Goal: Task Accomplishment & Management: Use online tool/utility

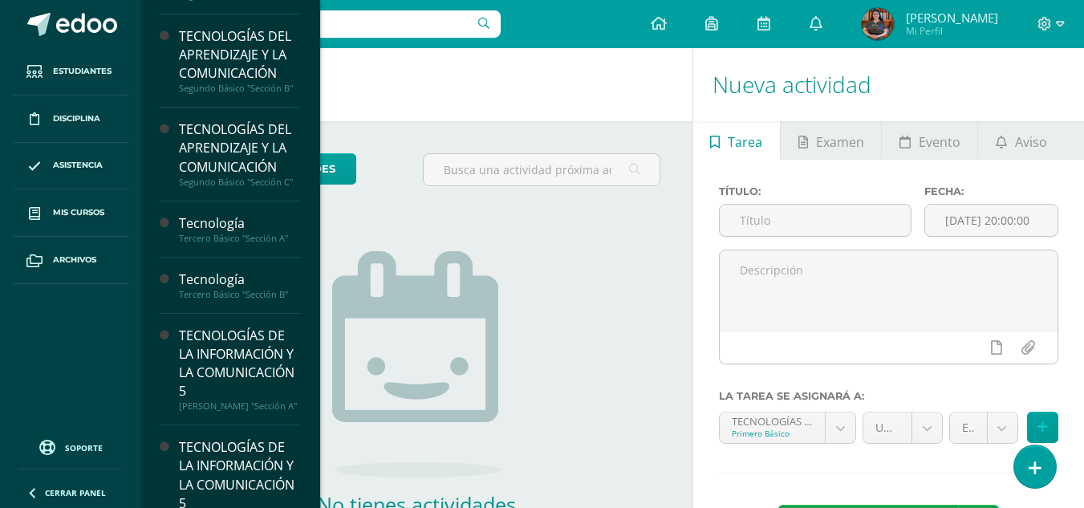
scroll to position [274, 0]
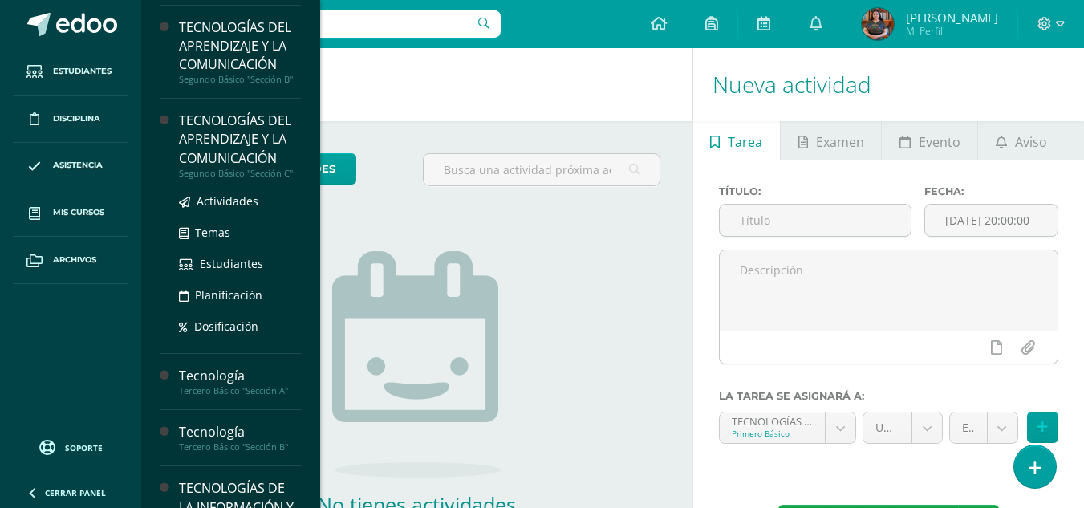
click at [238, 145] on div "TECNOLOGÍAS DEL APRENDIZAJE Y LA COMUNICACIÓN" at bounding box center [240, 139] width 122 height 55
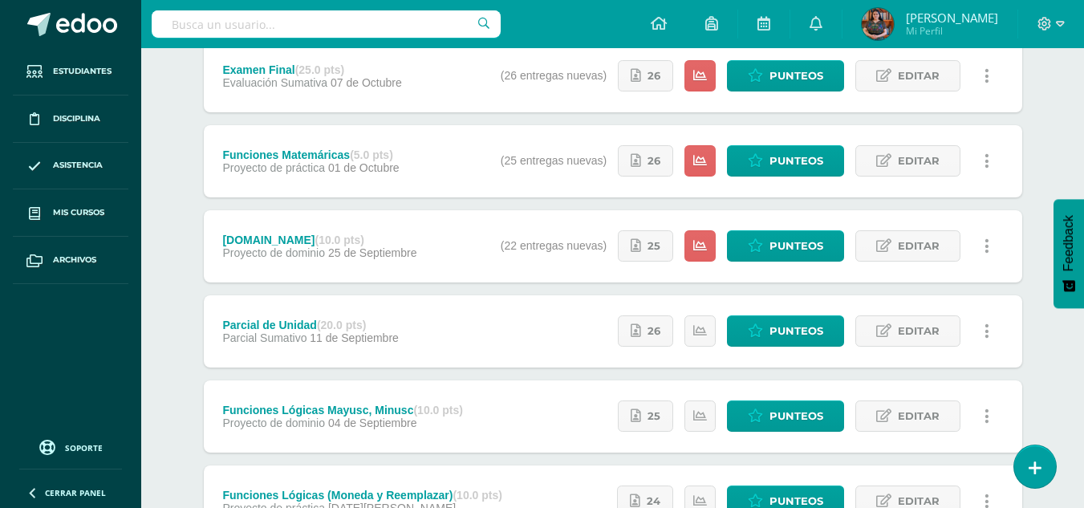
scroll to position [229, 0]
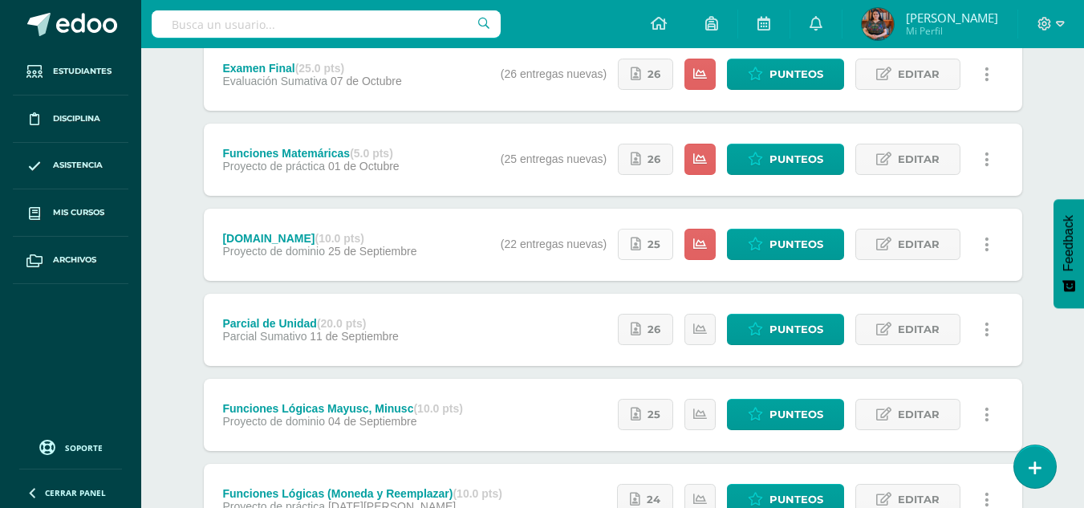
click at [654, 238] on span "25" at bounding box center [653, 244] width 13 height 30
